Goal: Information Seeking & Learning: Learn about a topic

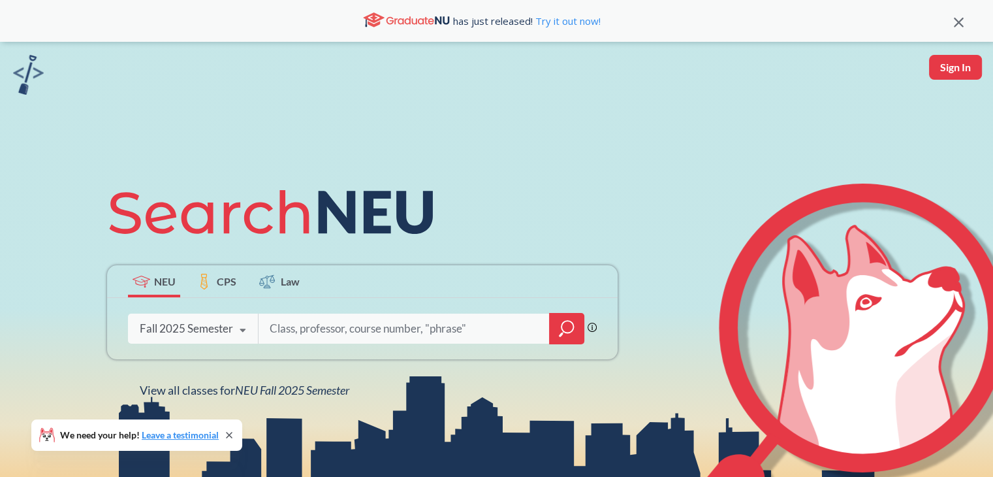
click at [349, 325] on input "search" at bounding box center [404, 328] width 272 height 27
type input "5800"
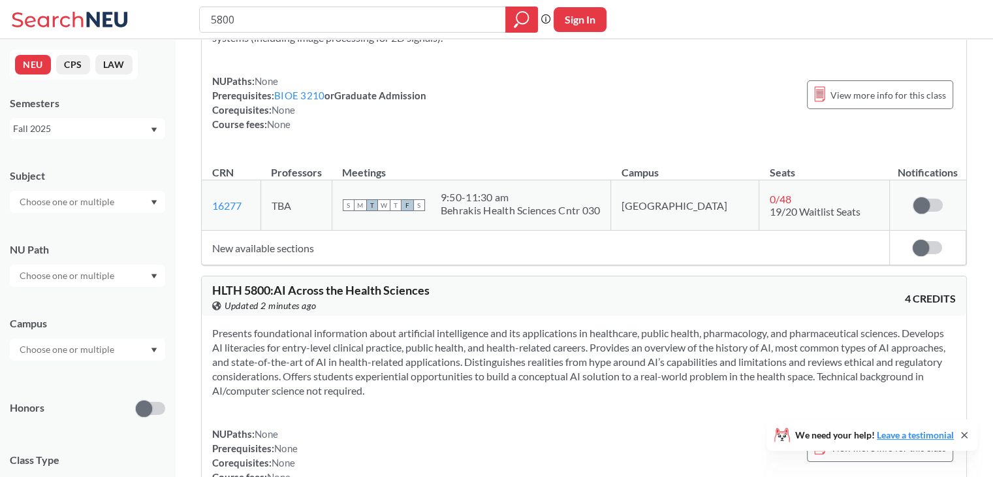
scroll to position [486, 0]
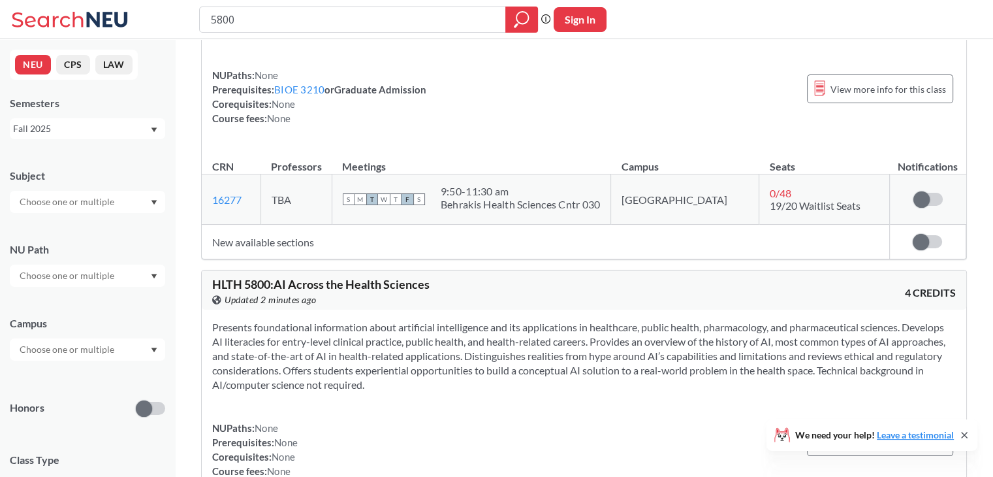
click at [212, 19] on input "5800" at bounding box center [353, 19] width 287 height 22
type input "CS5800"
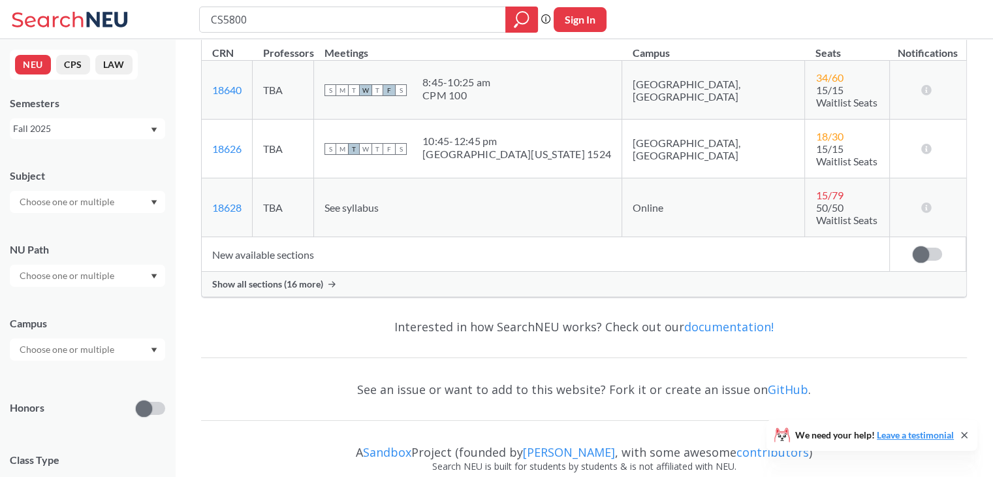
scroll to position [188, 0]
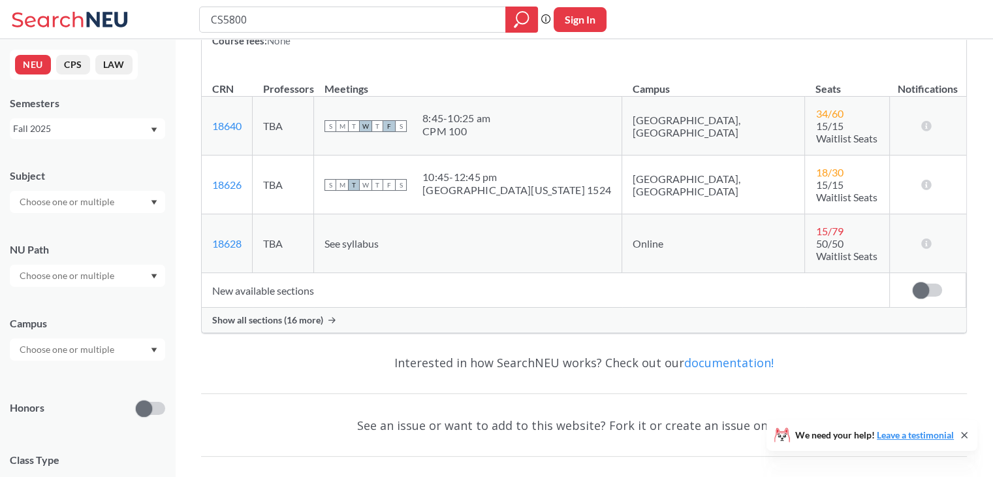
click at [295, 314] on span "Show all sections (16 more)" at bounding box center [267, 320] width 111 height 12
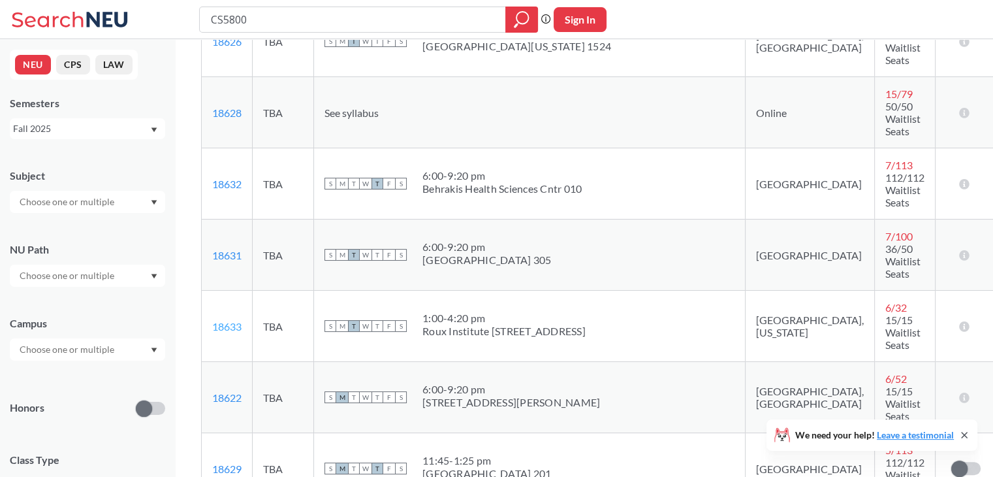
scroll to position [349, 0]
click at [233, 321] on link "18633" at bounding box center [226, 327] width 29 height 12
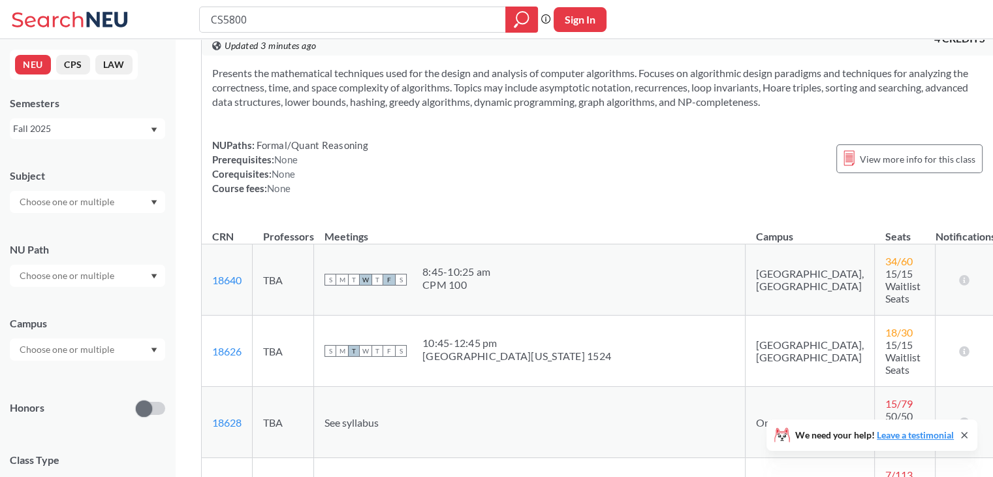
scroll to position [0, 0]
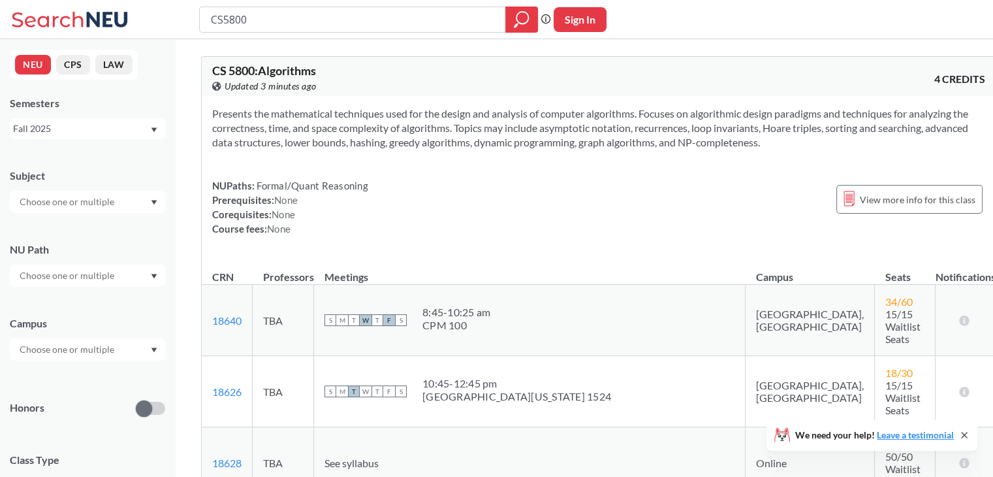
click at [799, 178] on div "NUPaths: Formal/Quant Reasoning Prerequisites: None Corequisites: None Course f…" at bounding box center [598, 206] width 773 height 57
click at [860, 194] on span "View more info for this class" at bounding box center [918, 199] width 116 height 16
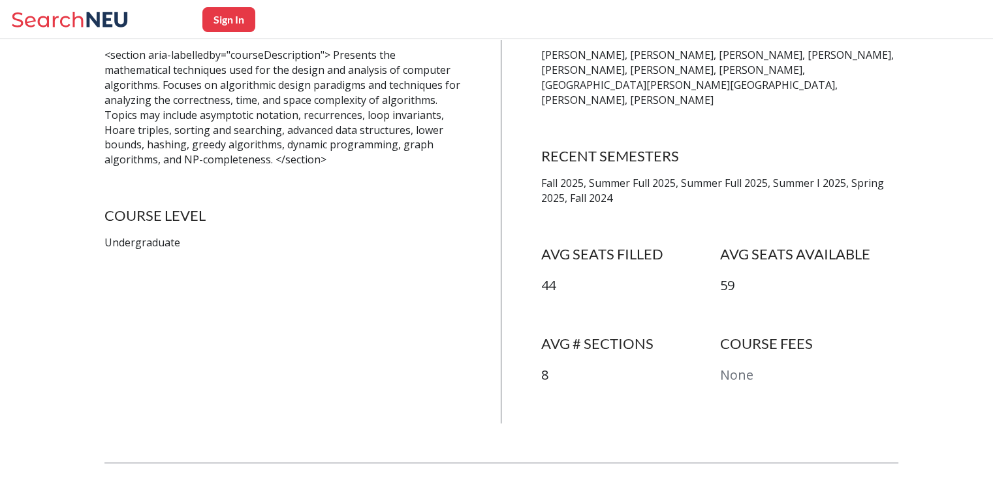
scroll to position [307, 0]
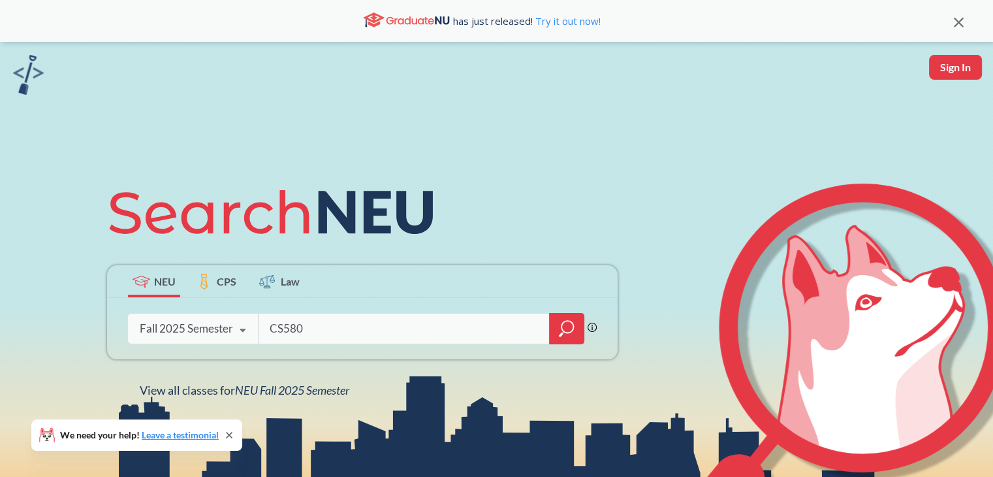
type input "CS5800"
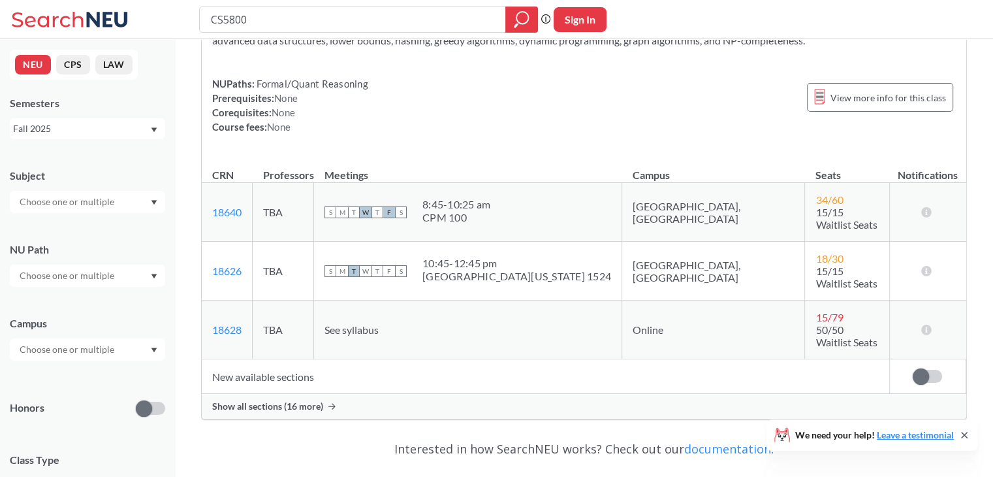
scroll to position [104, 0]
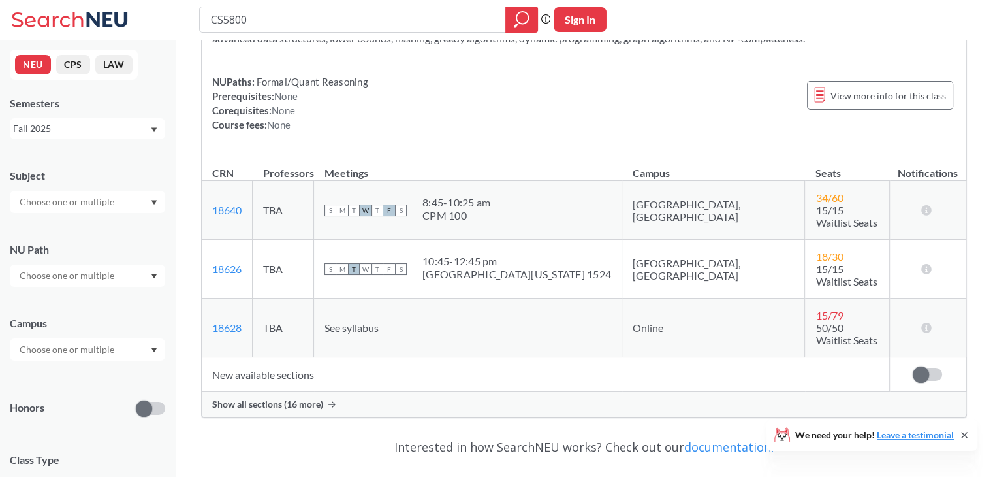
click at [249, 392] on div "Show all sections (16 more)" at bounding box center [584, 404] width 765 height 25
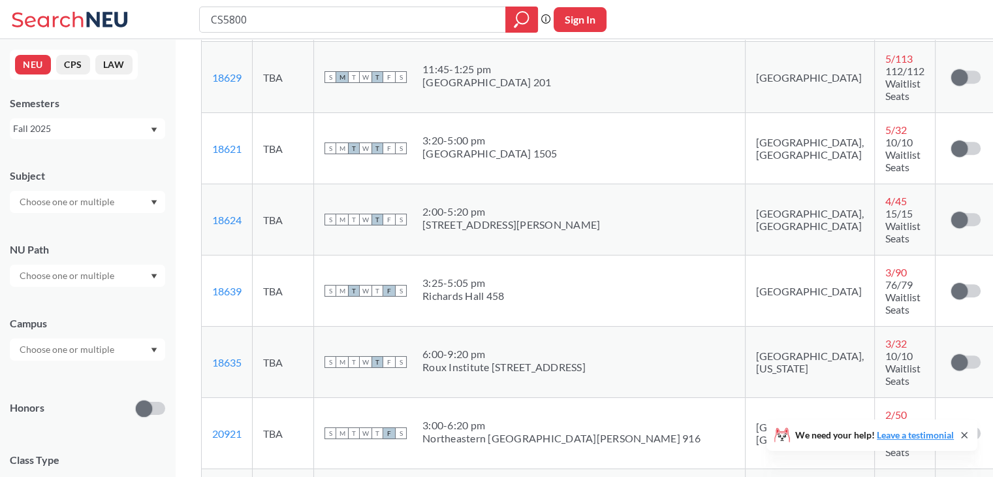
scroll to position [815, 0]
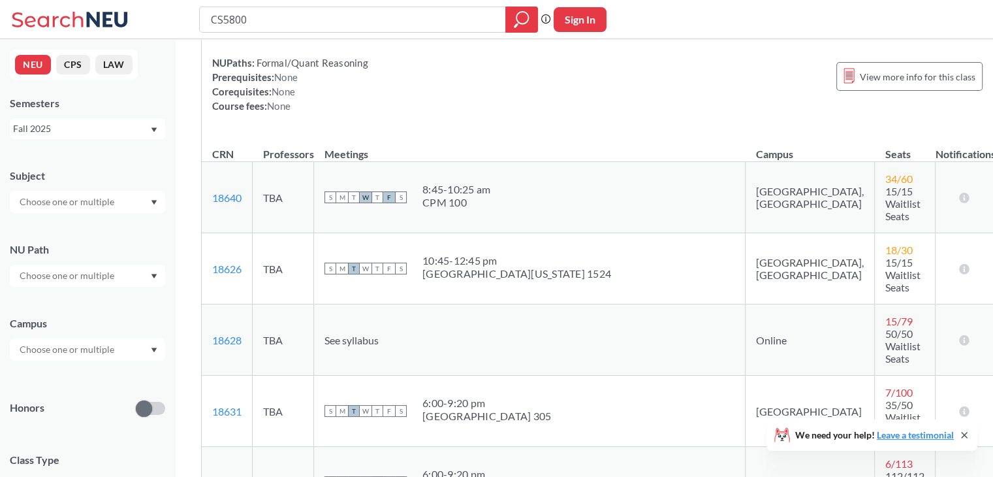
scroll to position [0, 0]
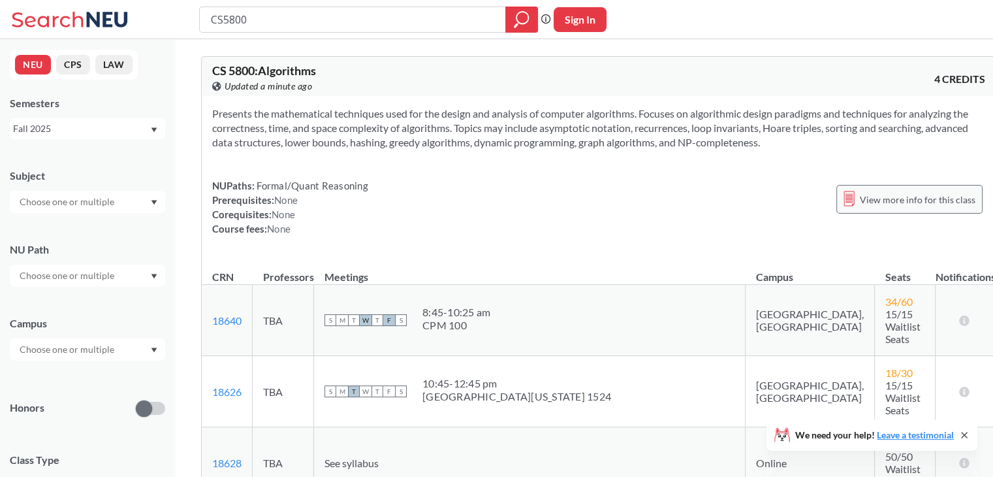
click at [860, 198] on span "View more info for this class" at bounding box center [918, 199] width 116 height 16
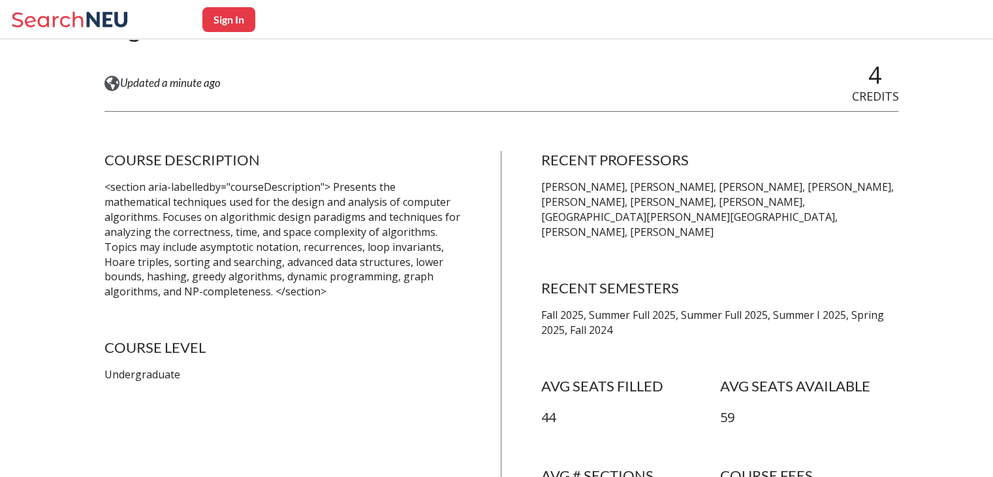
scroll to position [172, 0]
